Goal: Navigation & Orientation: Find specific page/section

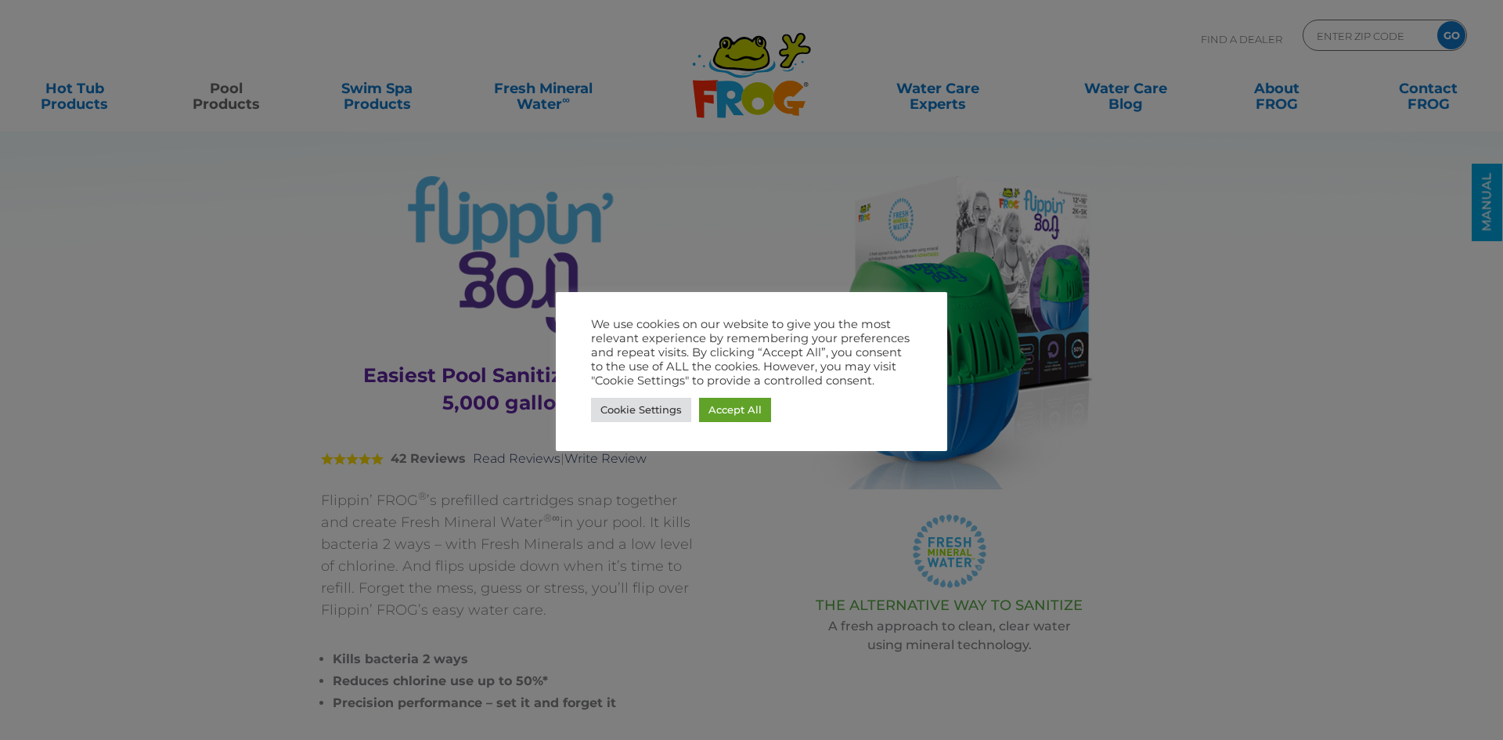
click at [1355, 32] on div at bounding box center [751, 370] width 1503 height 740
click at [760, 423] on div "Cookie Settings Accept All" at bounding box center [751, 410] width 321 height 32
drag, startPoint x: 739, startPoint y: 419, endPoint x: 749, endPoint y: 410, distance: 13.3
click at [738, 418] on link "Accept All" at bounding box center [735, 410] width 72 height 24
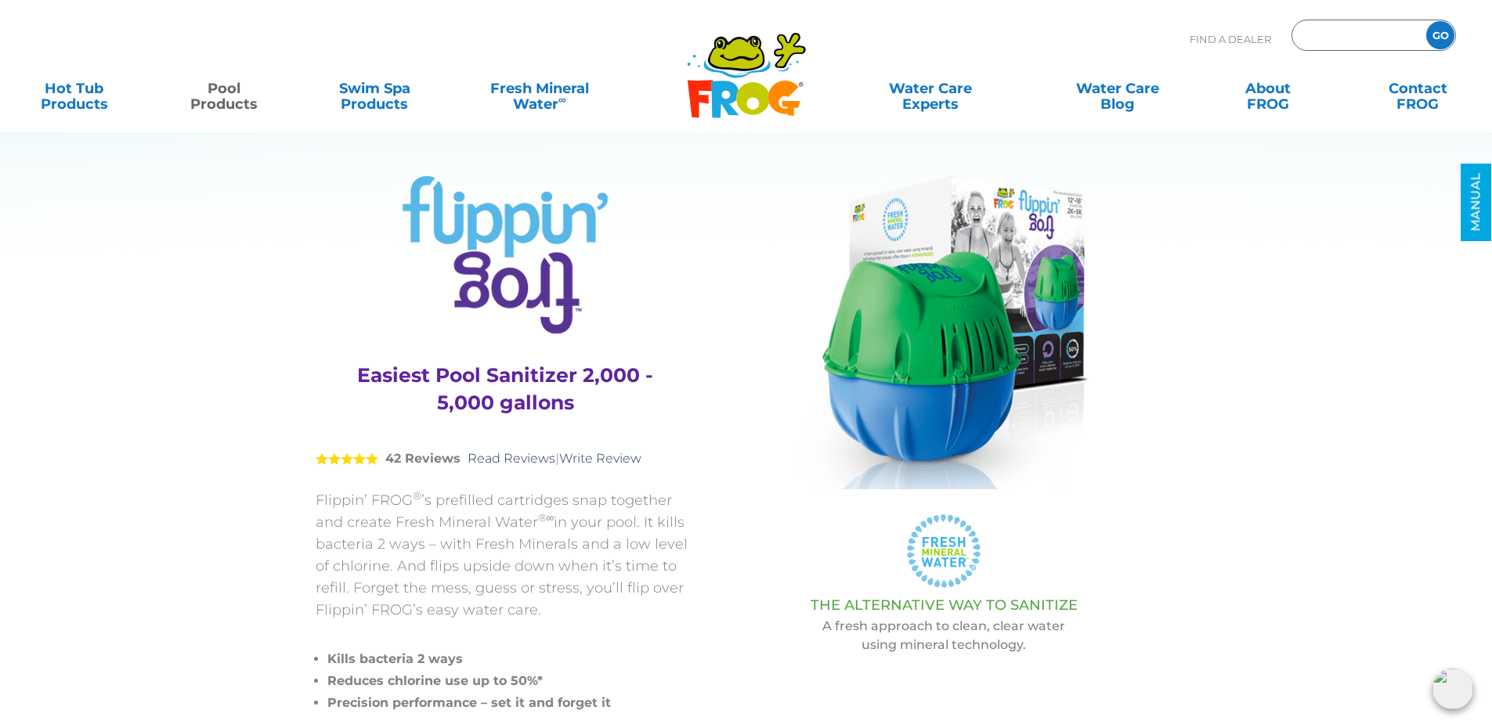
click at [1376, 39] on input "Zip Code Form" at bounding box center [1357, 35] width 106 height 23
type input "55304"
click at [1426, 21] on input "GO" at bounding box center [1440, 35] width 28 height 28
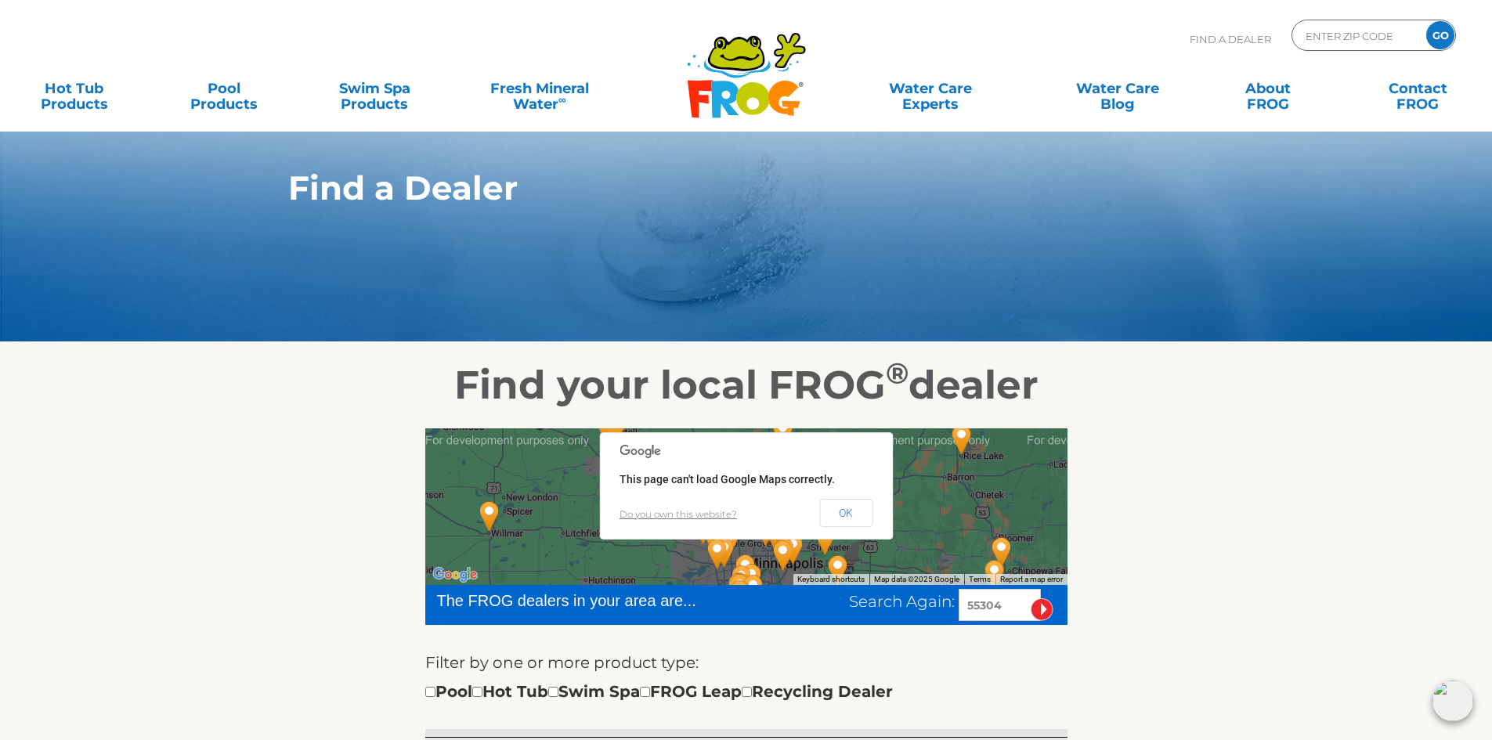
click at [788, 56] on icon at bounding box center [789, 50] width 28 height 32
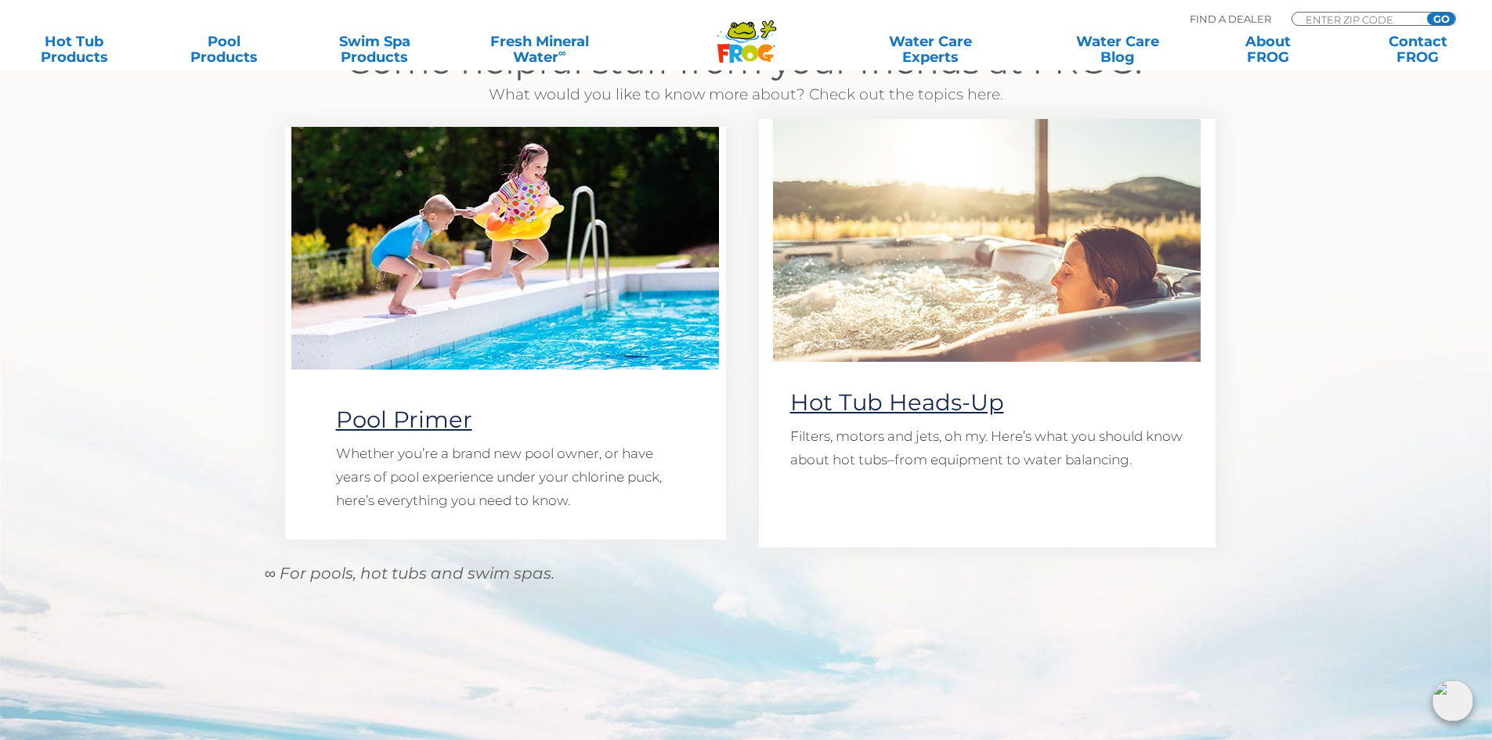
scroll to position [1331, 0]
